Goal: Transaction & Acquisition: Purchase product/service

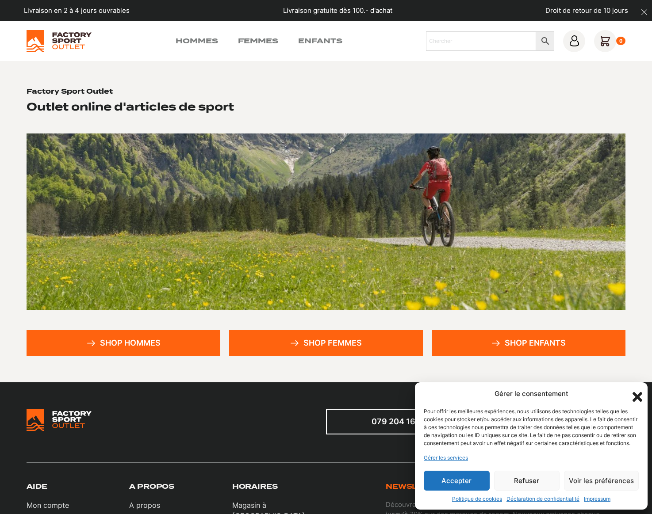
click at [452, 478] on button "Accepter" at bounding box center [457, 481] width 66 height 20
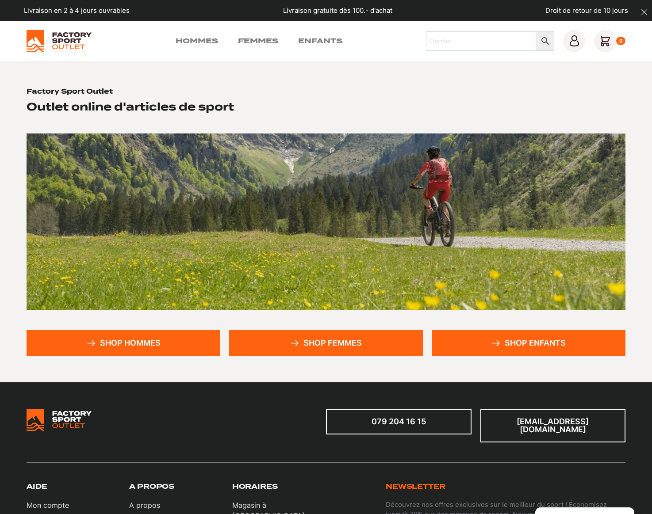
click at [522, 340] on link "Shop enfants" at bounding box center [529, 343] width 194 height 26
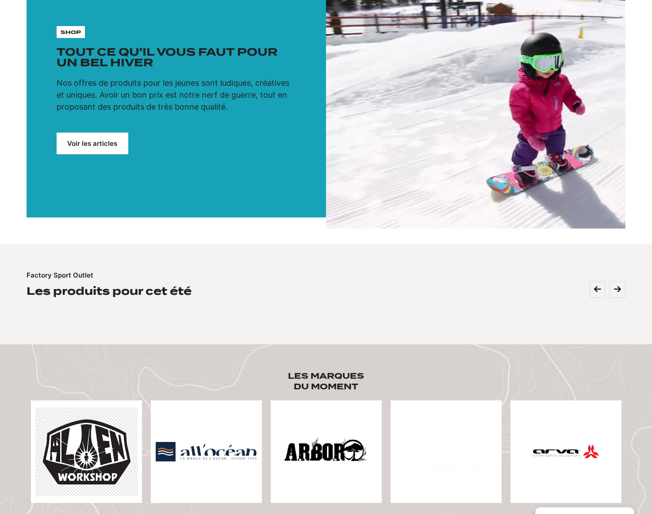
scroll to position [88, 0]
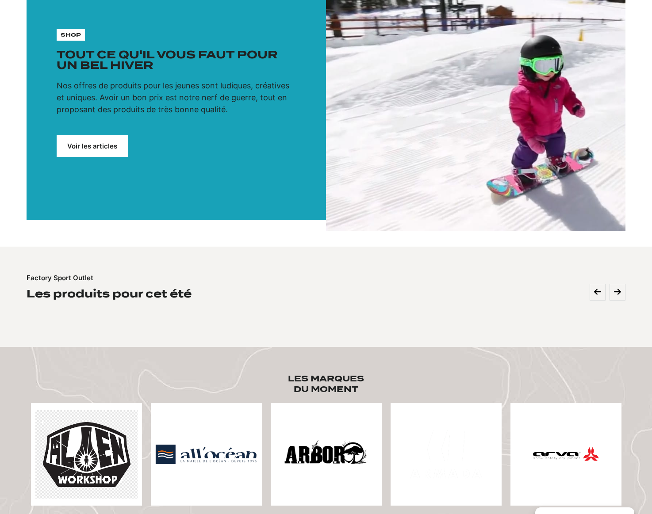
click at [99, 146] on link "Voir les articles" at bounding box center [93, 146] width 72 height 22
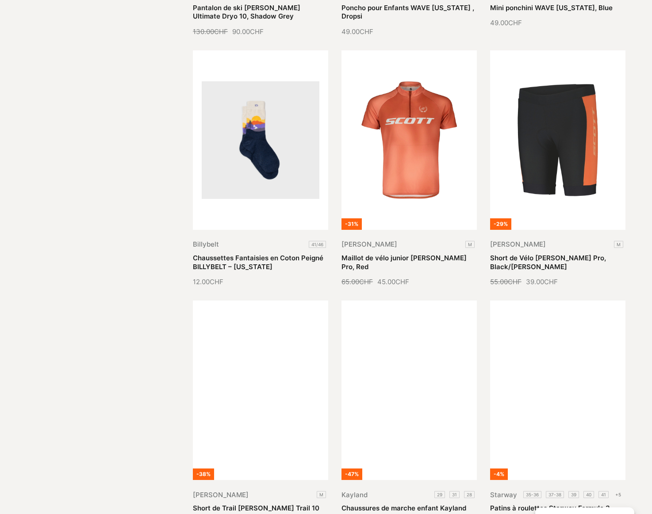
scroll to position [752, 0]
